Goal: Check status: Check status

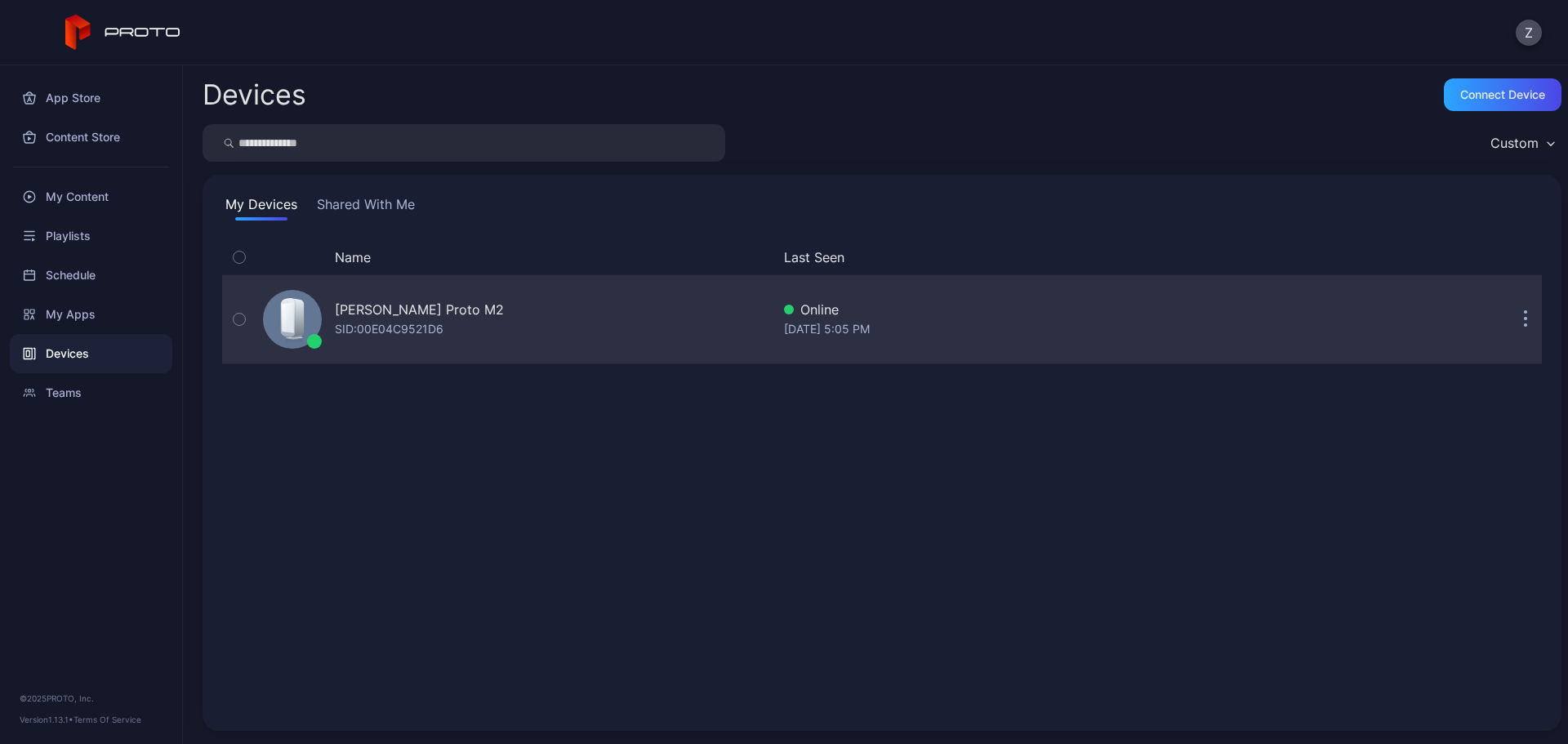
click at [419, 333] on div "SID: 00E04C9521D6" at bounding box center [389, 329] width 109 height 20
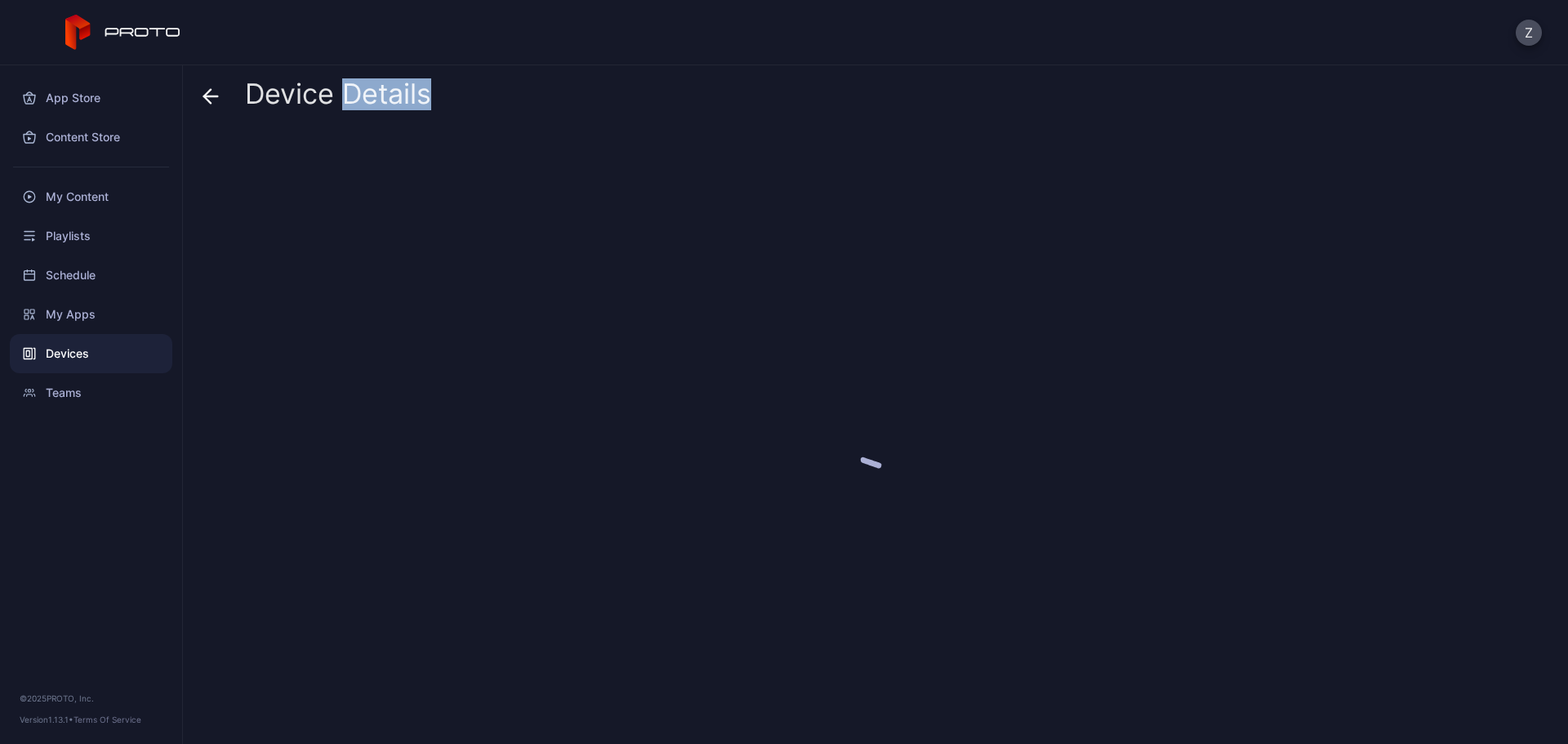
click at [419, 333] on div at bounding box center [882, 430] width 1359 height 600
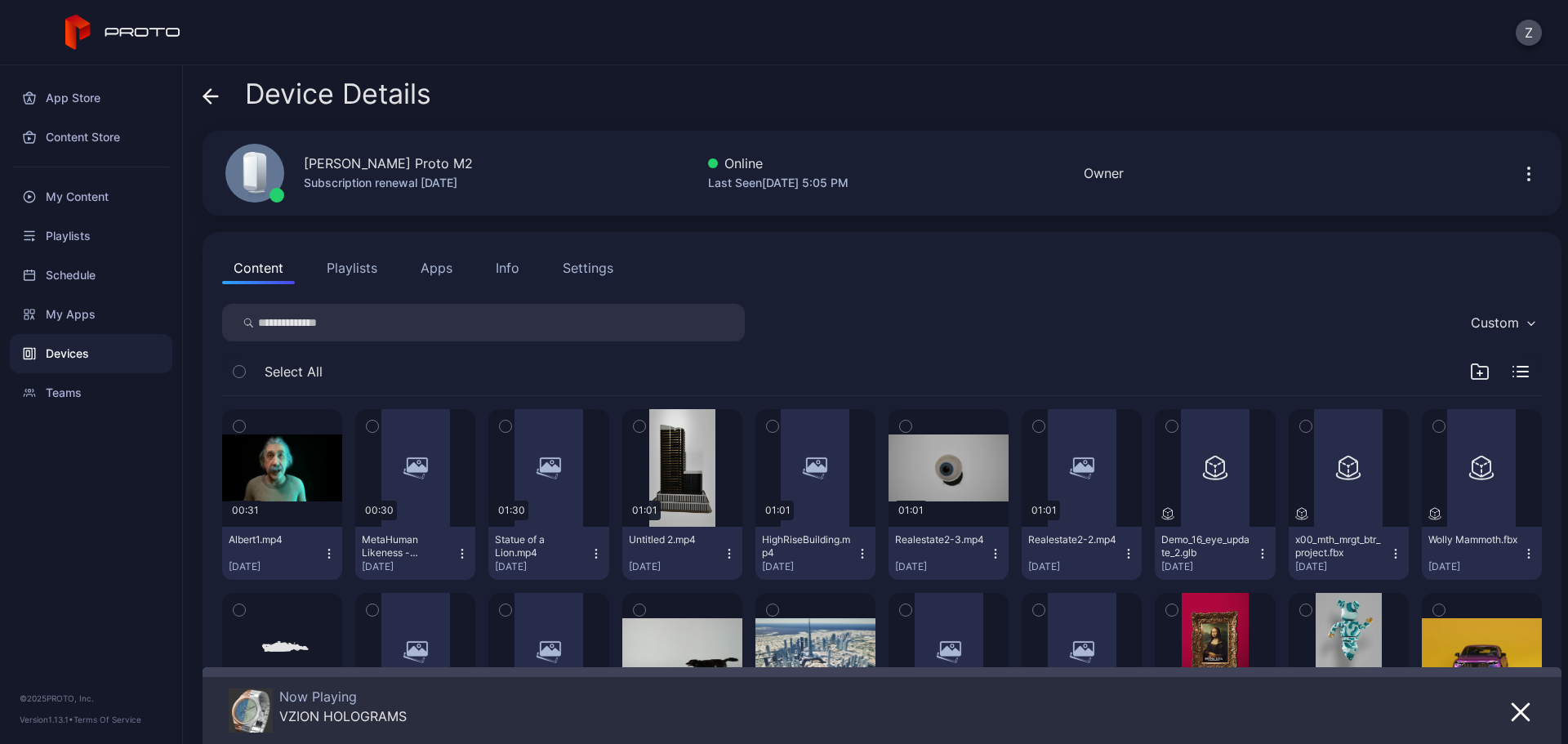
click at [440, 275] on button "Apps" at bounding box center [436, 267] width 55 height 32
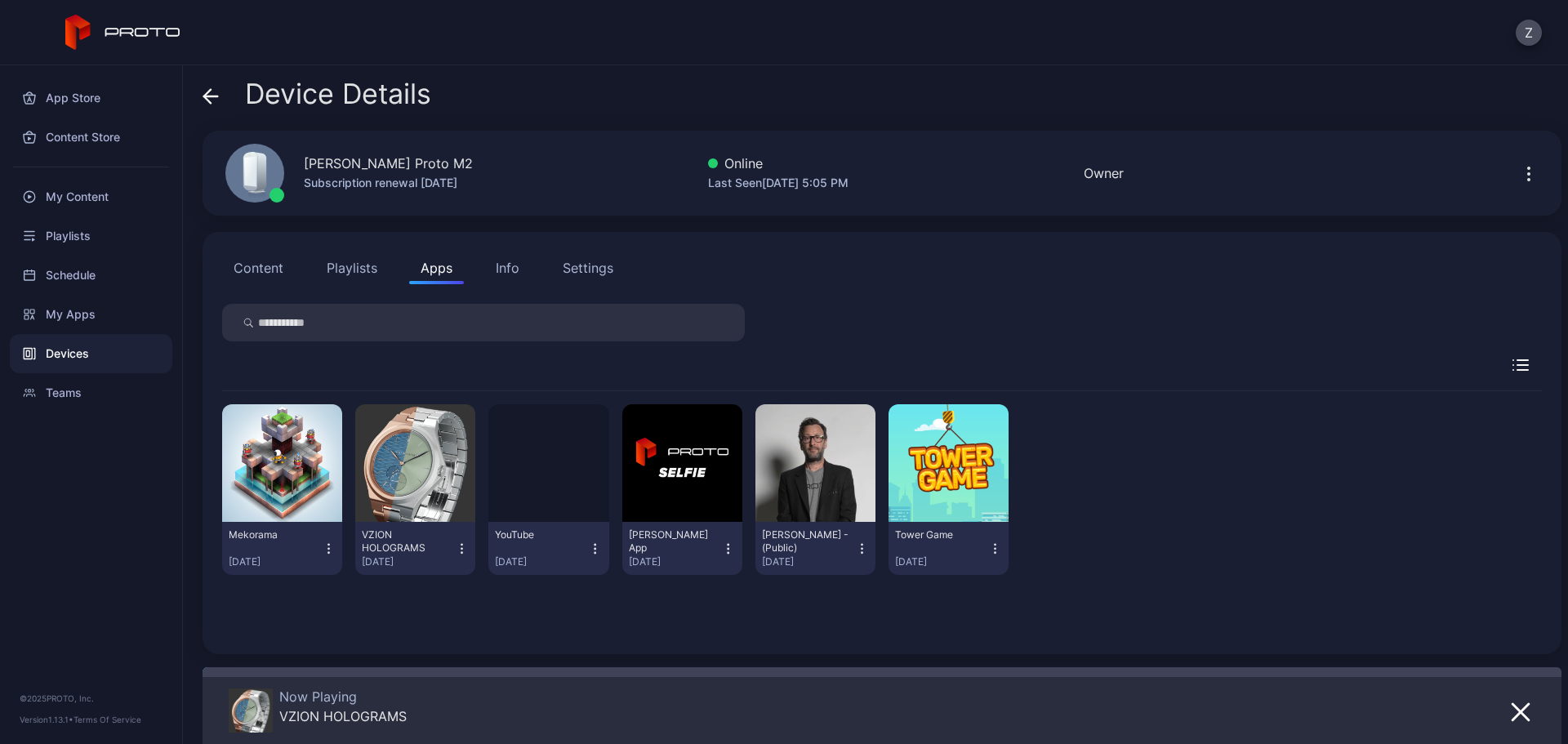
click at [1511, 705] on icon "button" at bounding box center [1520, 712] width 20 height 20
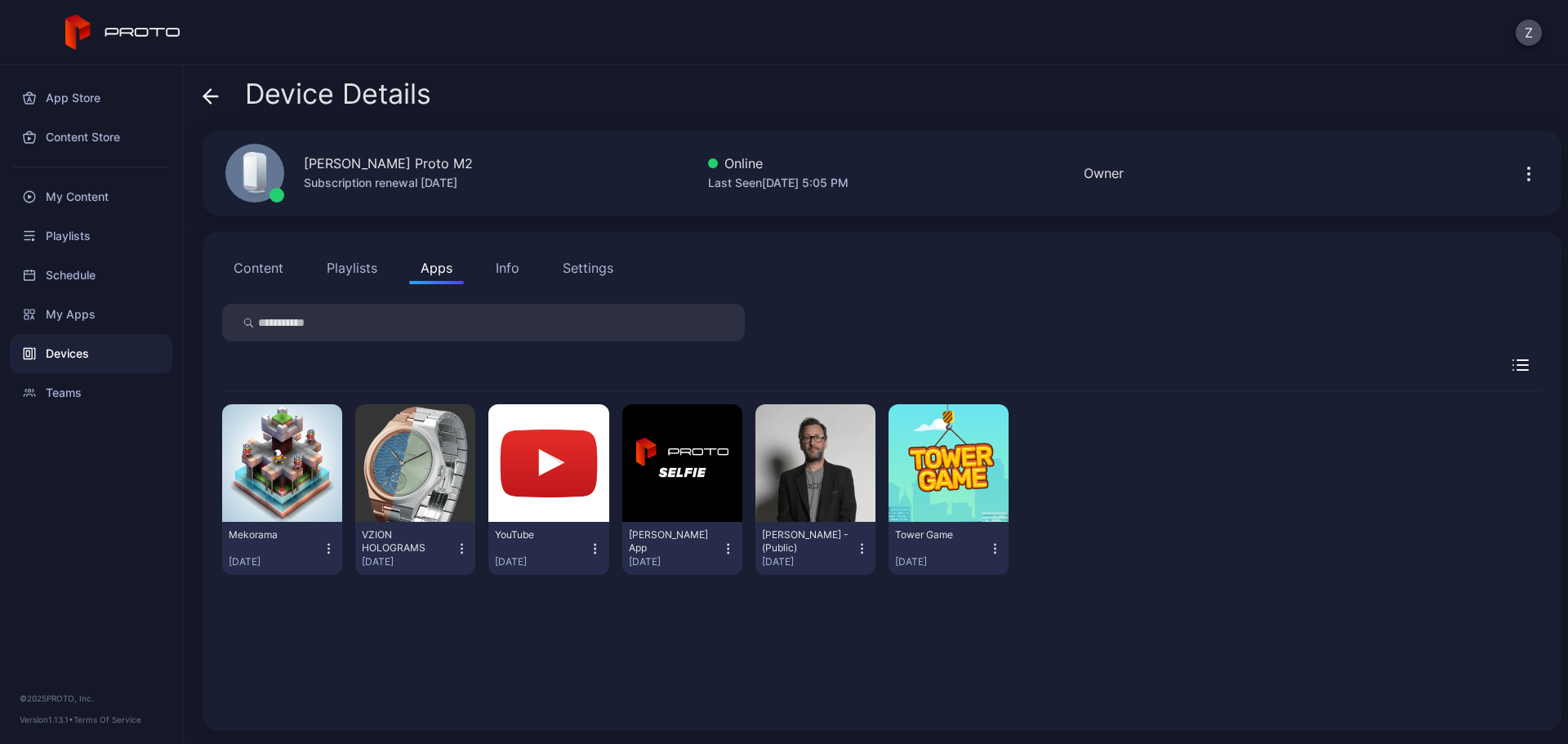
click at [455, 548] on icon "button" at bounding box center [462, 548] width 14 height 16
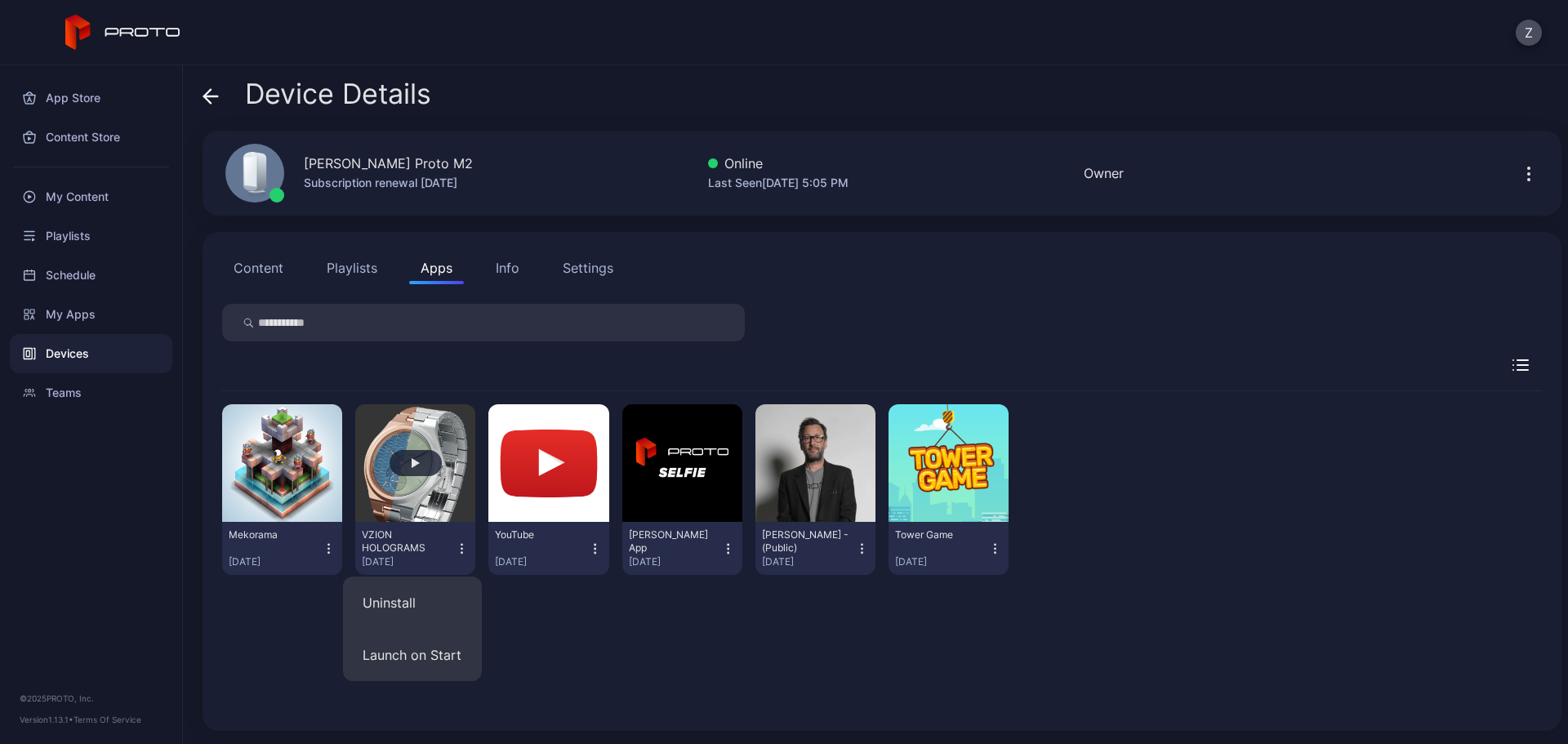
click at [418, 468] on div "button" at bounding box center [415, 462] width 52 height 26
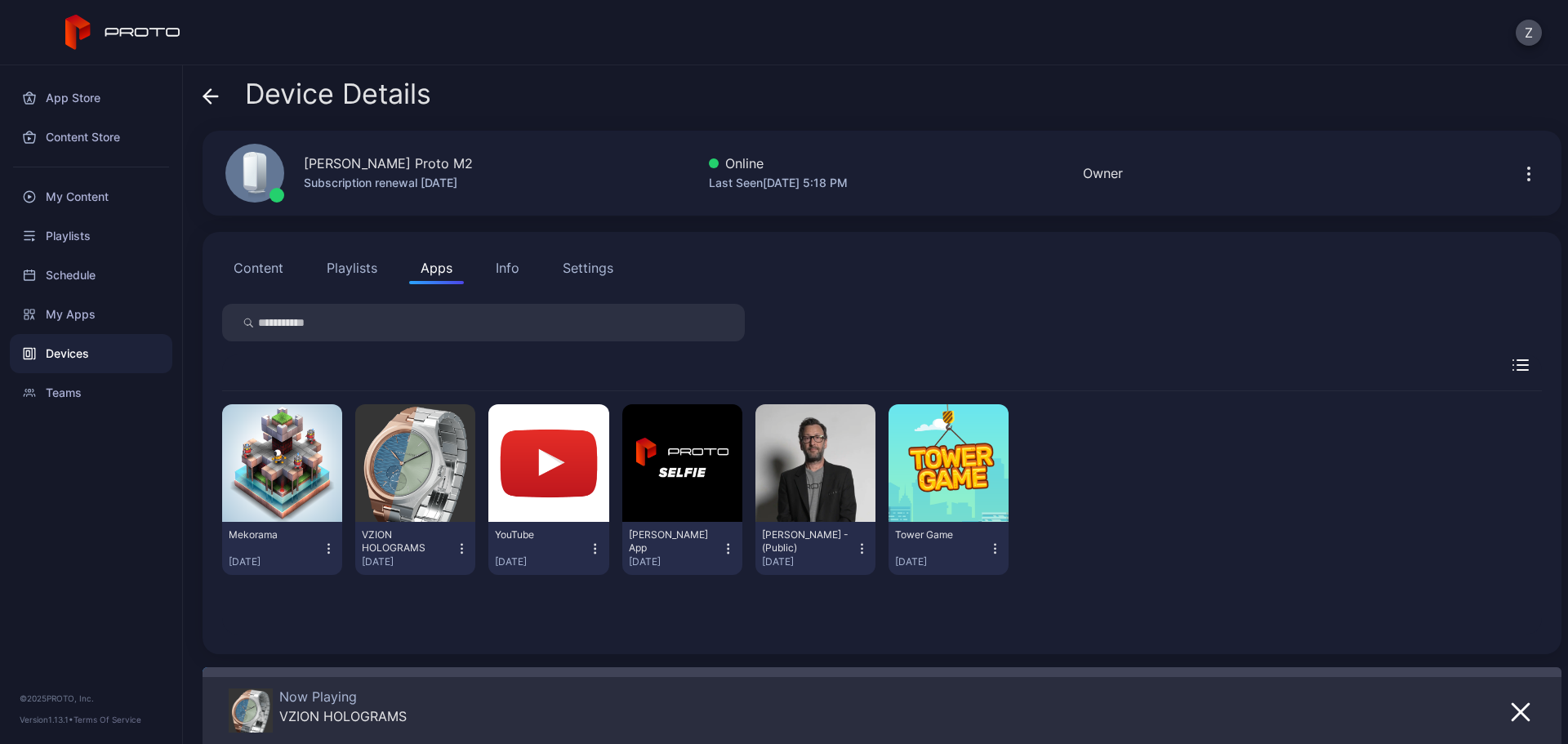
click at [1246, 713] on div "Now Playing VZION HOLOGRAMS" at bounding box center [803, 711] width 1149 height 46
click at [276, 465] on div "button" at bounding box center [282, 462] width 52 height 26
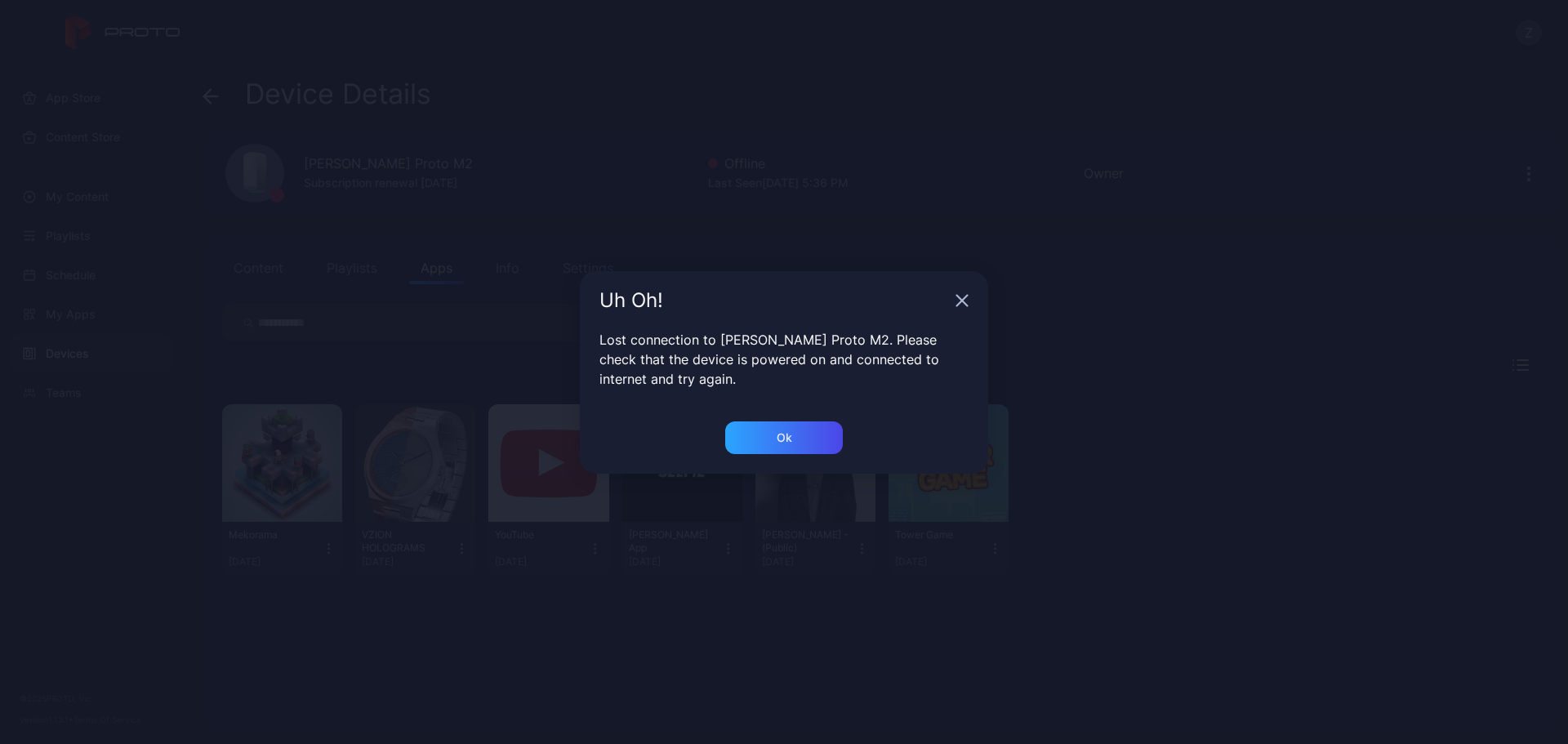
click at [971, 301] on div "Uh Oh!" at bounding box center [784, 300] width 409 height 59
